Goal: Use online tool/utility: Utilize a website feature to perform a specific function

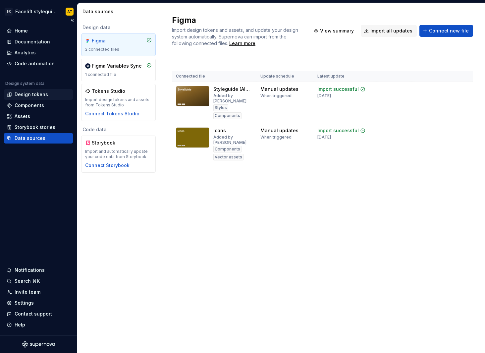
click at [29, 94] on div "Design tokens" at bounding box center [31, 94] width 33 height 7
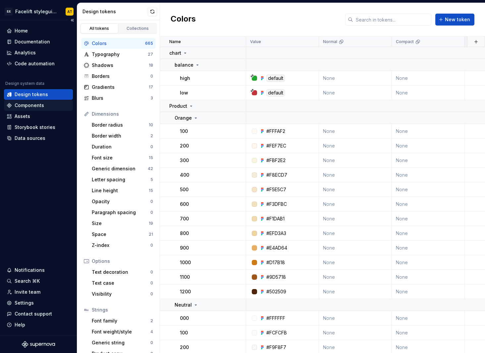
click at [42, 106] on div "Components" at bounding box center [29, 105] width 29 height 7
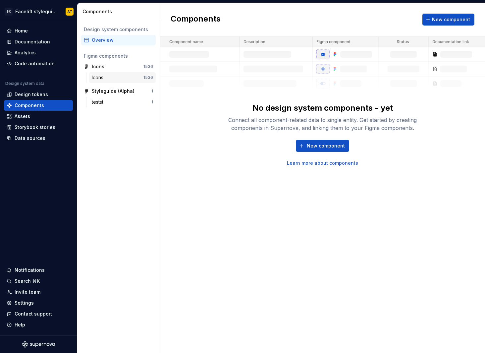
click at [125, 77] on div "Icons" at bounding box center [118, 77] width 52 height 7
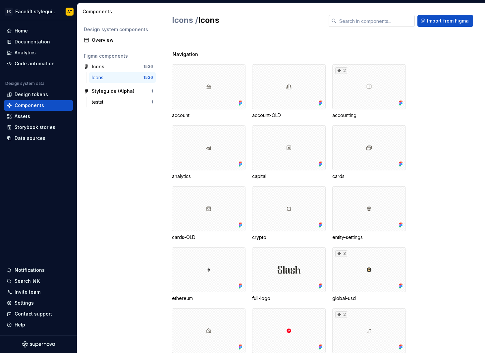
click at [358, 23] on input "text" at bounding box center [376, 21] width 78 height 12
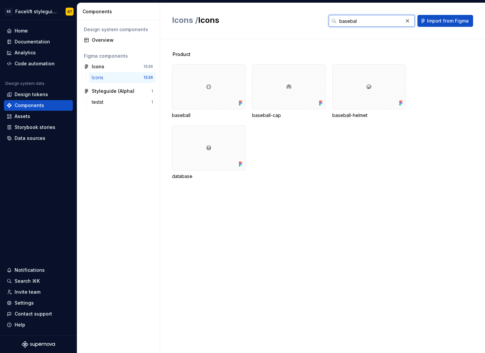
type input "baseball"
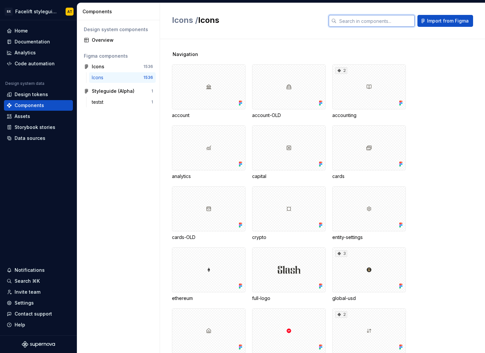
type input "i"
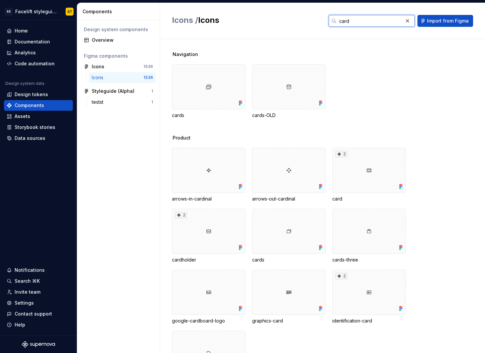
type input "card"
click at [278, 82] on div at bounding box center [289, 86] width 74 height 45
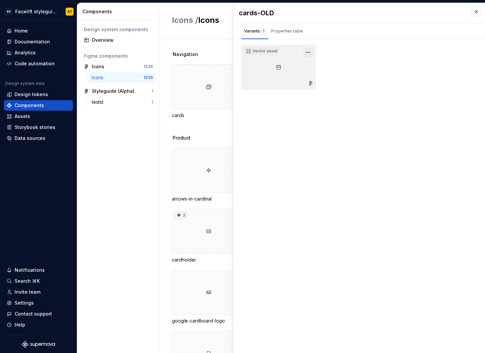
click at [309, 50] on button "button" at bounding box center [308, 52] width 9 height 9
click at [304, 118] on div "cards-OLD Variants 1 Properties table Vector asset Property Values Default This…" at bounding box center [359, 178] width 251 height 350
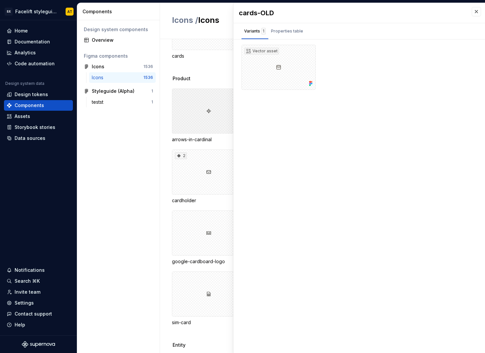
scroll to position [67, 0]
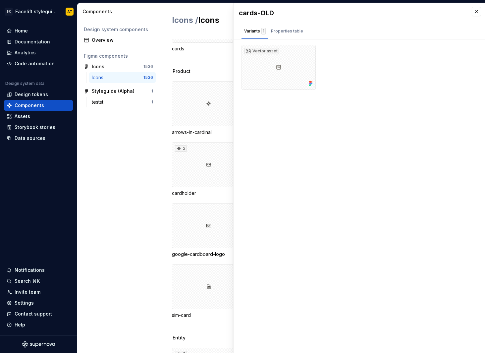
click at [193, 67] on div "Navigation cards cards-OLD" at bounding box center [328, 25] width 313 height 83
click at [475, 11] on button "button" at bounding box center [476, 11] width 9 height 9
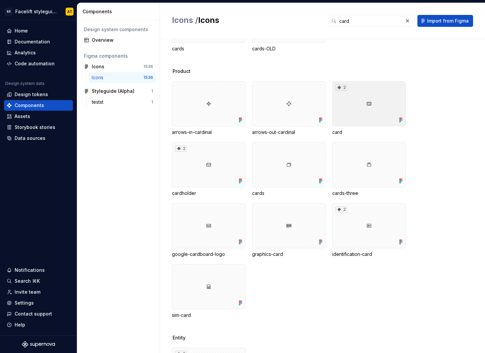
click at [356, 106] on div "2" at bounding box center [369, 103] width 74 height 45
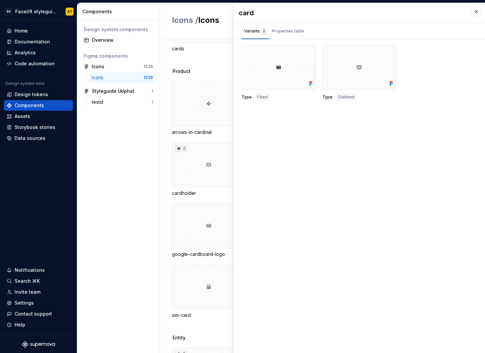
click at [207, 57] on div "Navigation cards cards-OLD" at bounding box center [328, 25] width 313 height 83
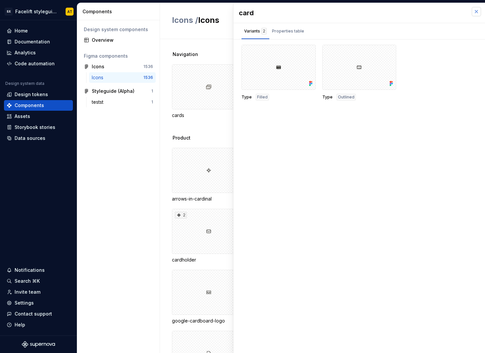
click at [474, 12] on button "button" at bounding box center [476, 11] width 9 height 9
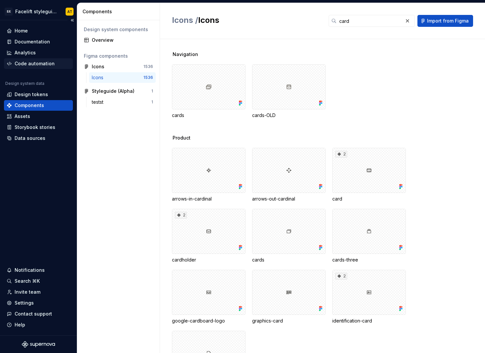
click at [40, 64] on div "Code automation" at bounding box center [35, 63] width 40 height 7
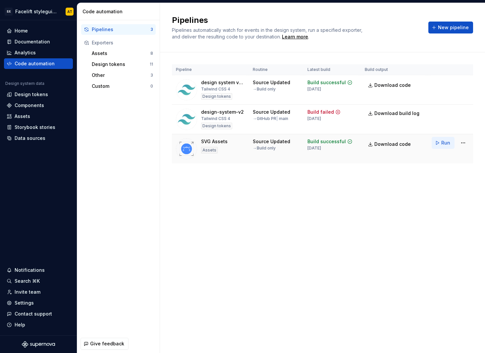
click at [442, 141] on span "Run" at bounding box center [445, 142] width 9 height 7
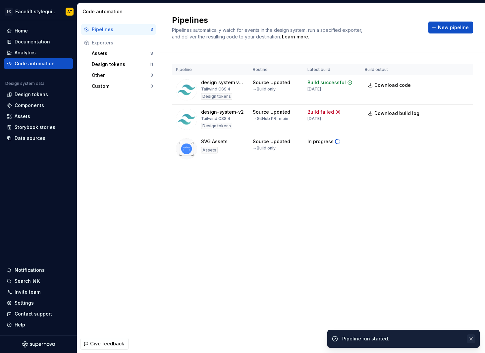
click at [472, 340] on button "button" at bounding box center [471, 338] width 9 height 9
